Goal: Information Seeking & Learning: Learn about a topic

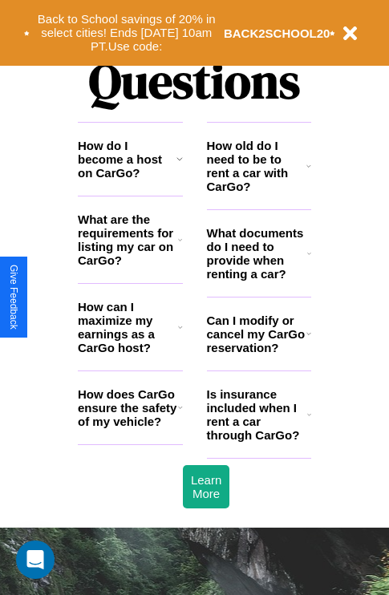
scroll to position [1944, 0]
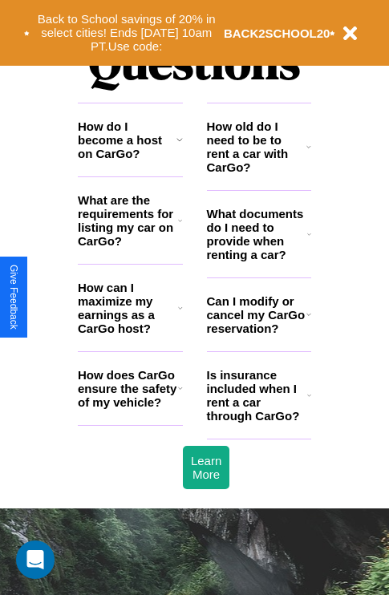
click at [258, 335] on h3 "Can I modify or cancel my CarGo reservation?" at bounding box center [256, 314] width 99 height 41
click at [130, 334] on h3 "How can I maximize my earnings as a CarGo host?" at bounding box center [128, 308] width 100 height 55
click at [180, 395] on icon at bounding box center [180, 388] width 5 height 13
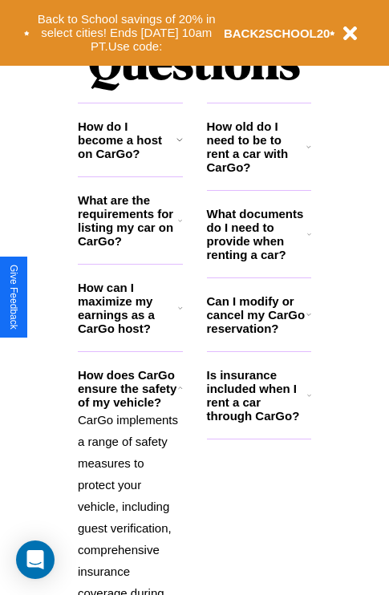
click at [130, 160] on h3 "How do I become a host on CarGo?" at bounding box center [127, 140] width 99 height 41
click at [258, 335] on h3 "Can I modify or cancel my CarGo reservation?" at bounding box center [256, 314] width 99 height 41
click at [258, 173] on h3 "How old do I need to be to rent a car with CarGo?" at bounding box center [257, 147] width 100 height 55
